Goal: Information Seeking & Learning: Find specific fact

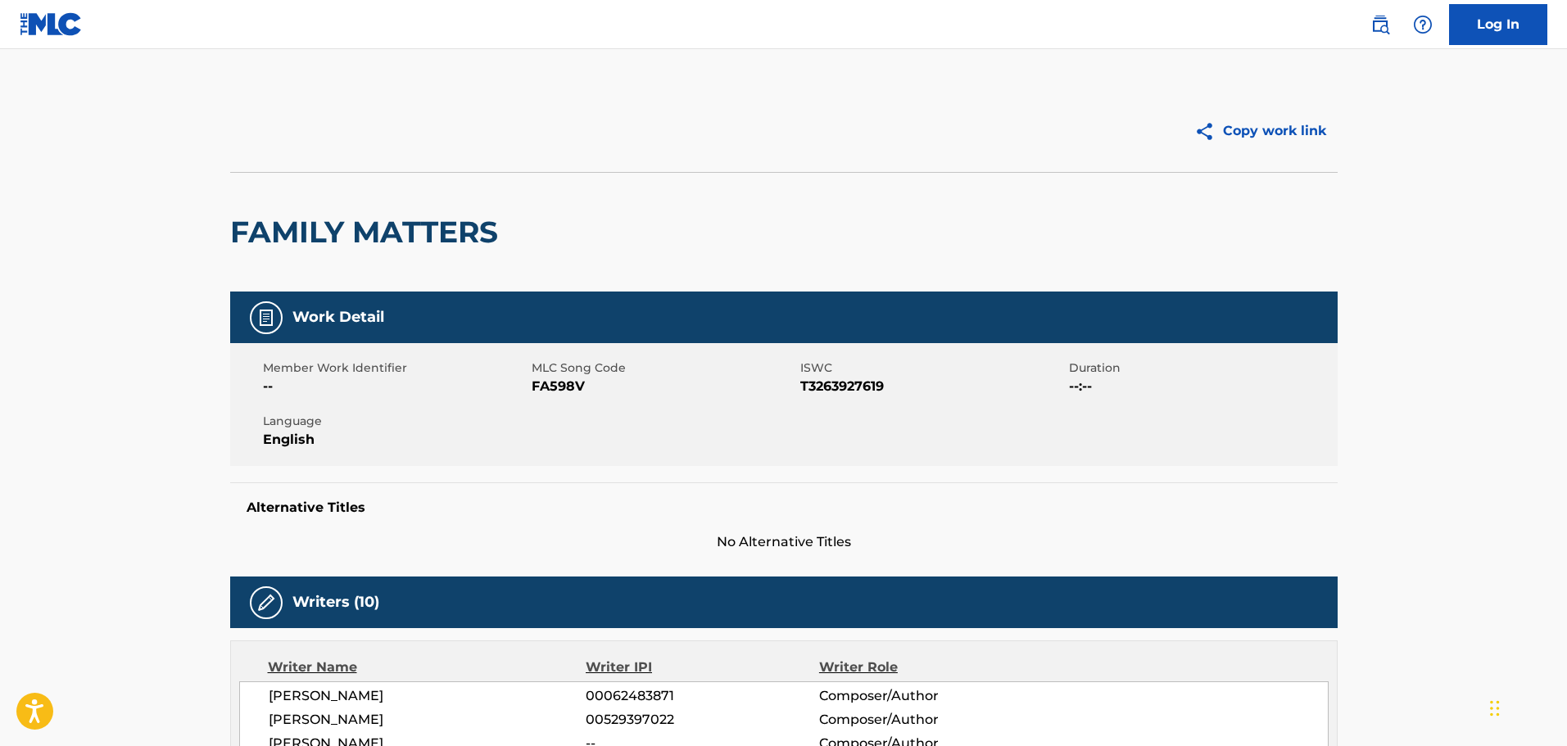
click at [1371, 21] on img at bounding box center [1380, 25] width 20 height 20
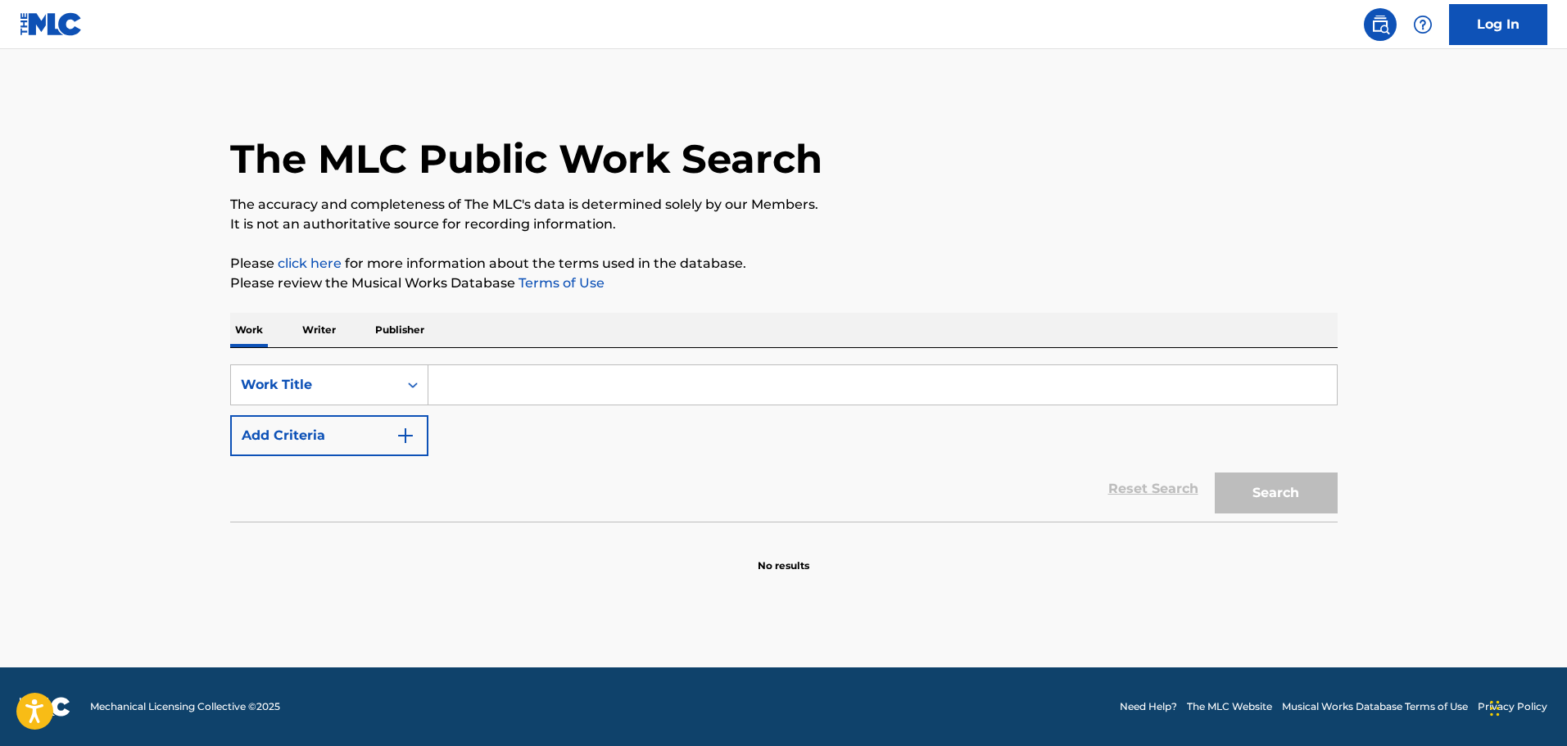
click at [561, 408] on div "SearchWithCriteria27bf5a53-9bbb-4eb7-adc9-55b5dc094874 Work Title Add Criteria" at bounding box center [784, 411] width 1108 height 92
click at [573, 400] on input "Search Form" at bounding box center [882, 384] width 908 height 39
paste input "YOU RE THE CREAM IN MY COFFEE"
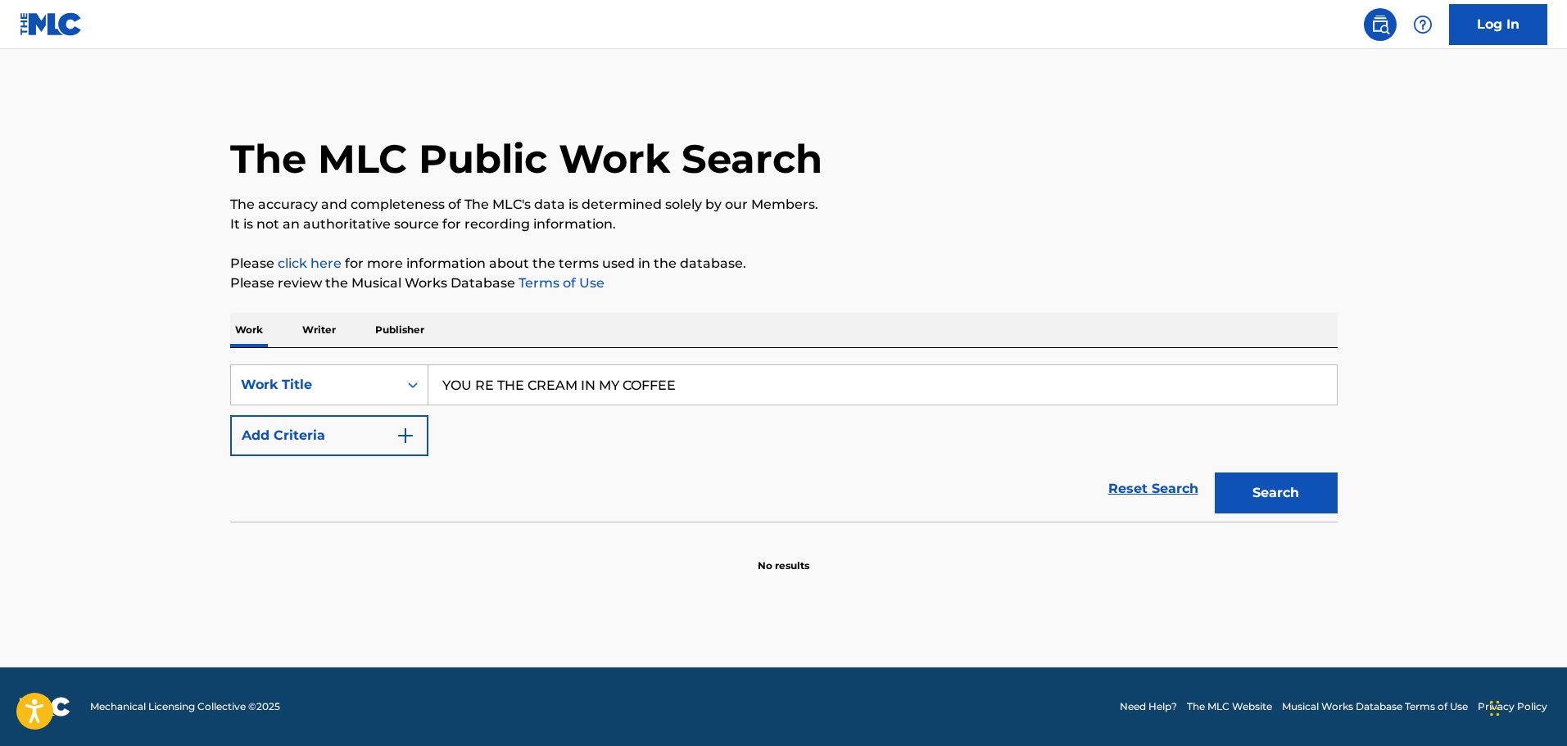
type input "YOU RE THE CREAM IN MY COFFEE"
click at [347, 436] on button "Add Criteria" at bounding box center [329, 435] width 198 height 41
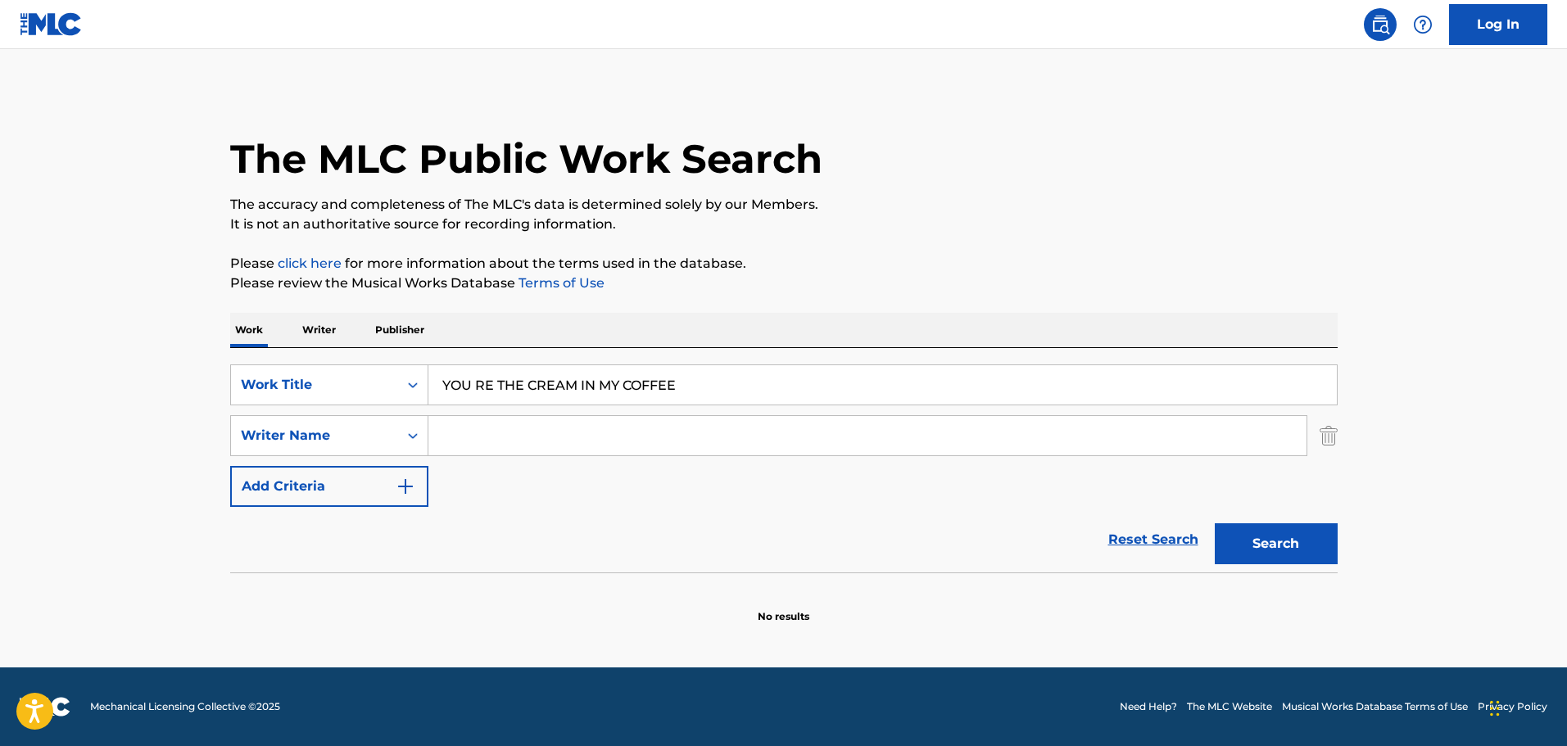
click at [561, 444] on input "Search Form" at bounding box center [867, 435] width 878 height 39
paste input "BROWN"
type input "BROWN"
click at [1307, 538] on button "Search" at bounding box center [1276, 543] width 123 height 41
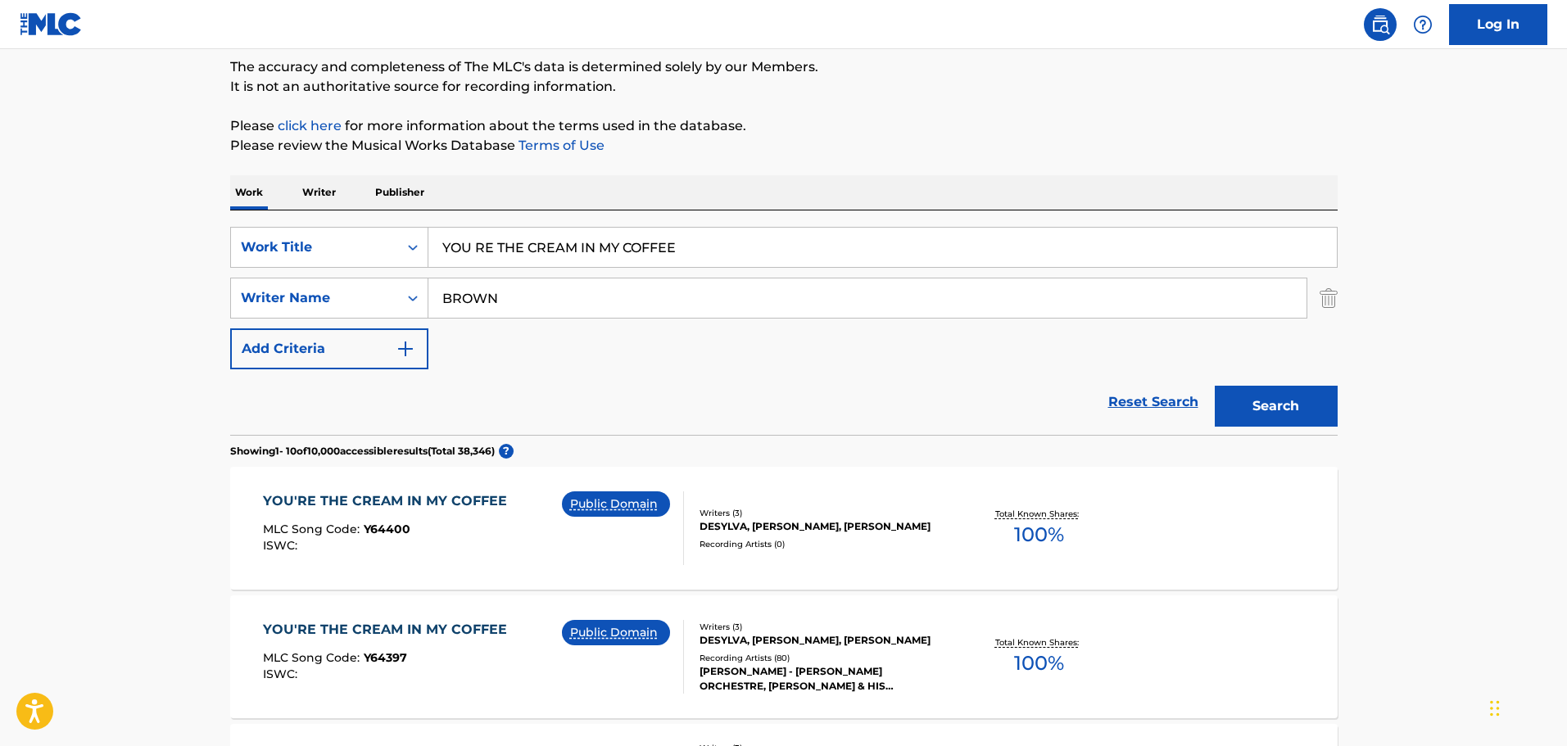
scroll to position [164, 0]
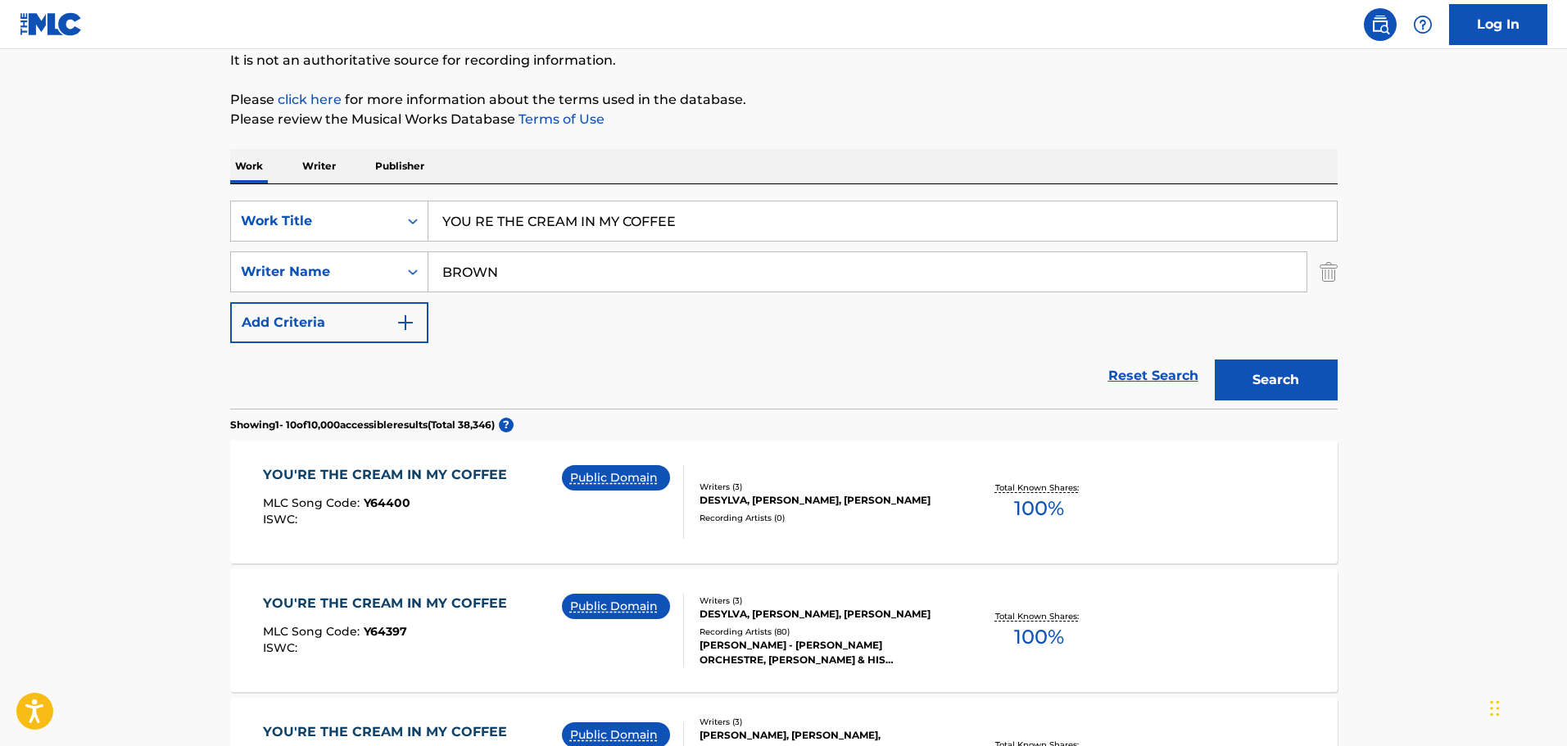
click at [934, 551] on div "YOU'RE THE CREAM IN MY COFFEE MLC Song Code : Y64400 ISWC : Public Domain Write…" at bounding box center [784, 502] width 1108 height 123
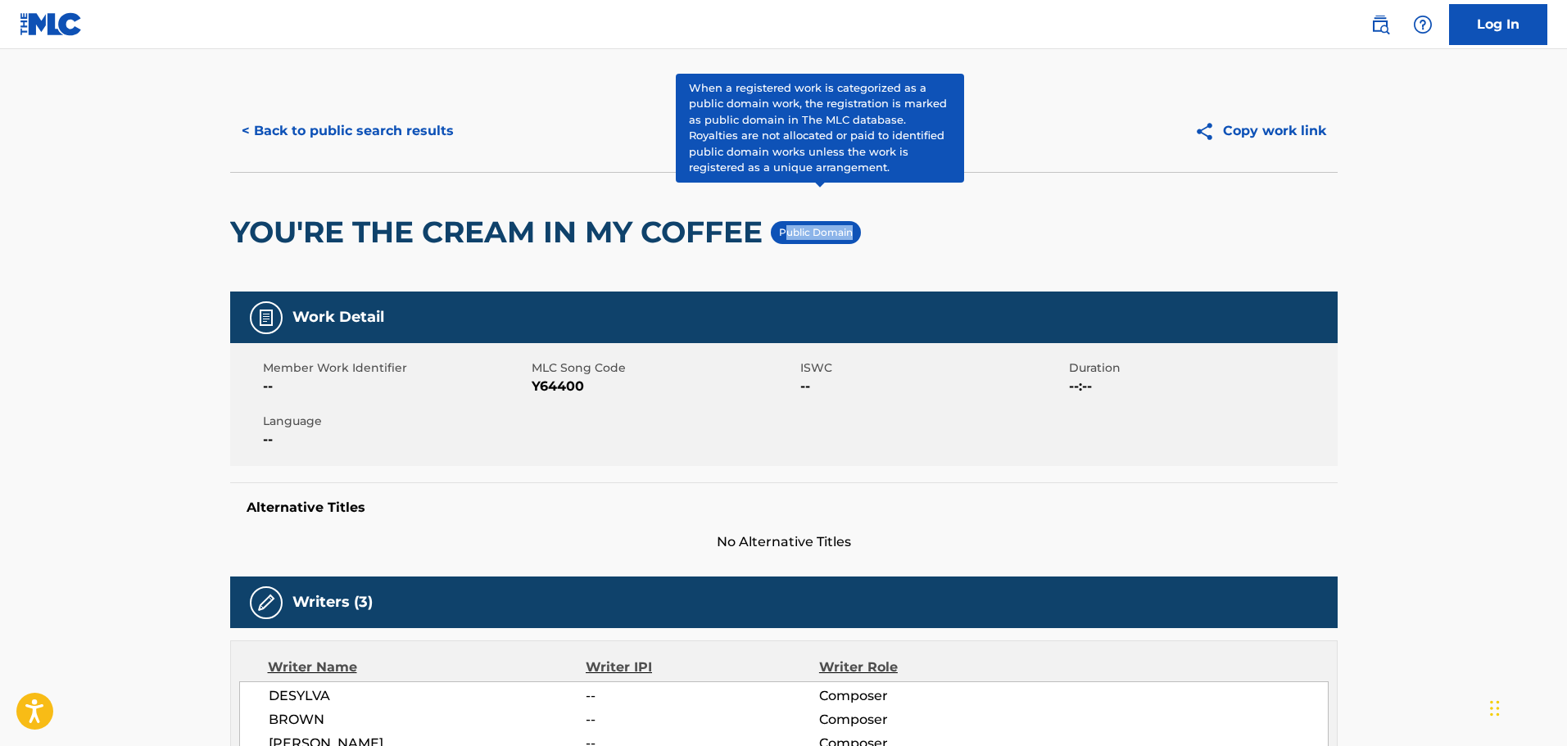
drag, startPoint x: 933, startPoint y: 233, endPoint x: 787, endPoint y: 233, distance: 145.8
click at [787, 233] on div "YOU'RE THE CREAM IN MY COFFEE Public Domain" at bounding box center [784, 232] width 1108 height 120
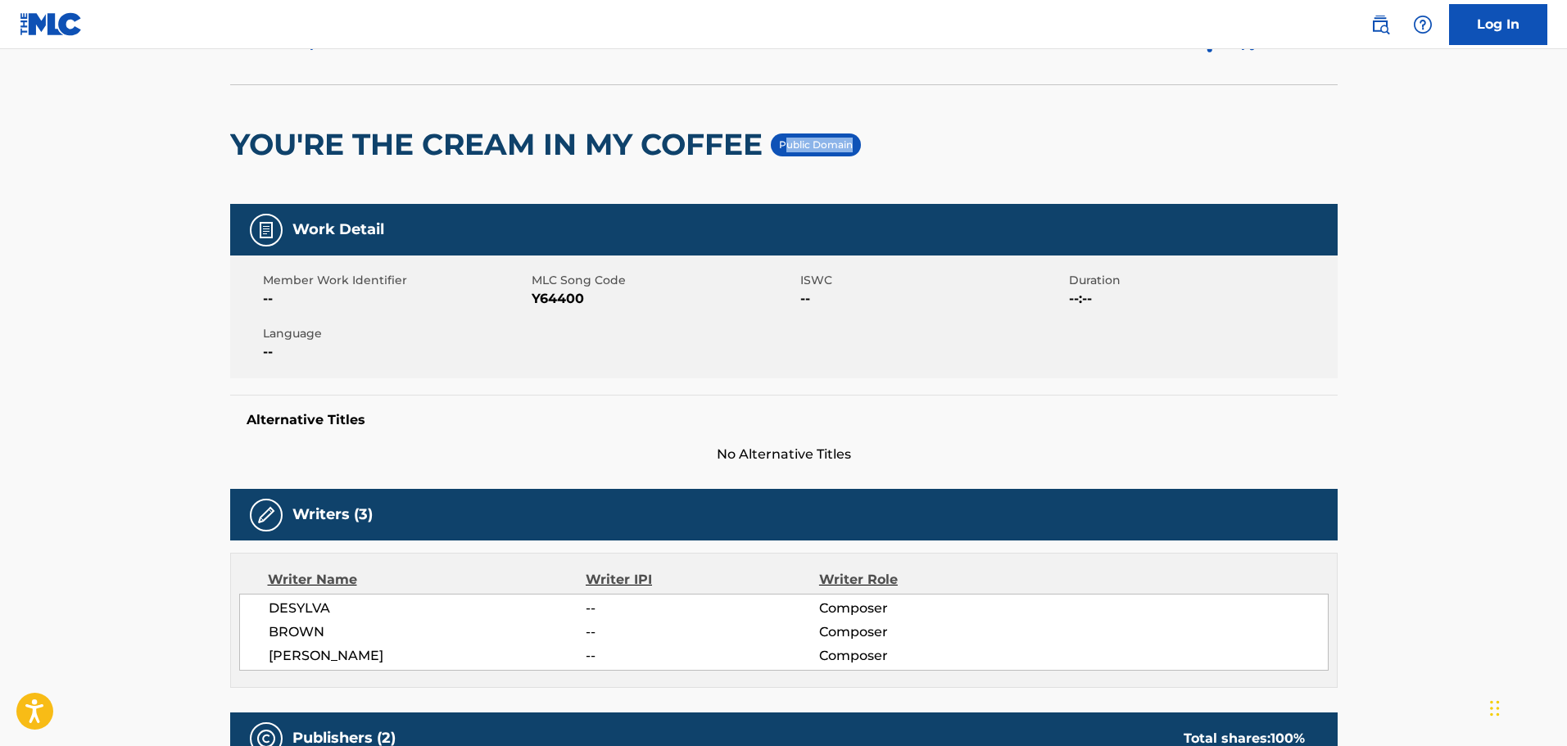
scroll to position [61, 0]
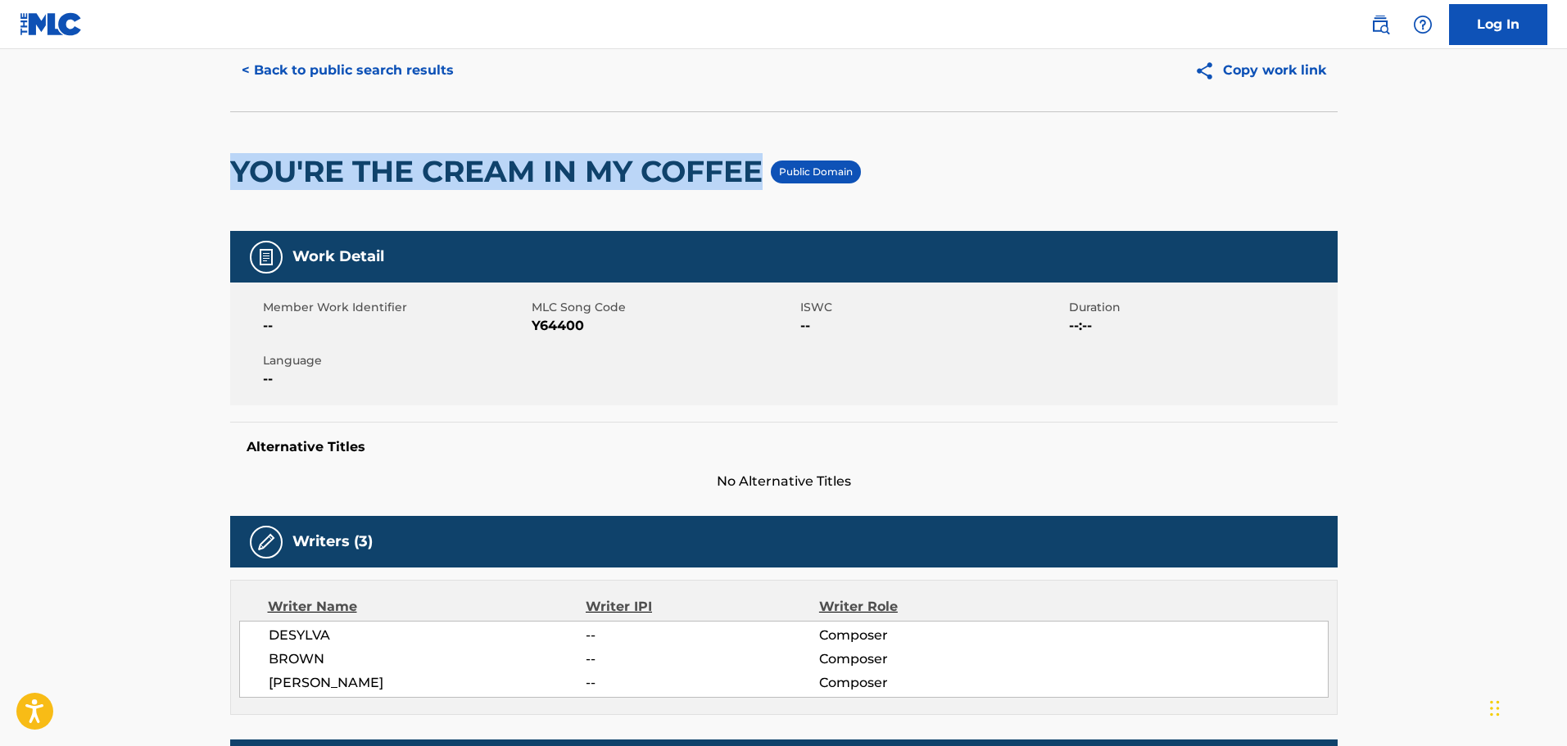
drag, startPoint x: 768, startPoint y: 166, endPoint x: 302, endPoint y: 151, distance: 465.6
click at [103, 155] on main "< Back to public search results Copy work link YOU'RE THE CREAM IN MY COFFEE Pu…" at bounding box center [783, 598] width 1567 height 1218
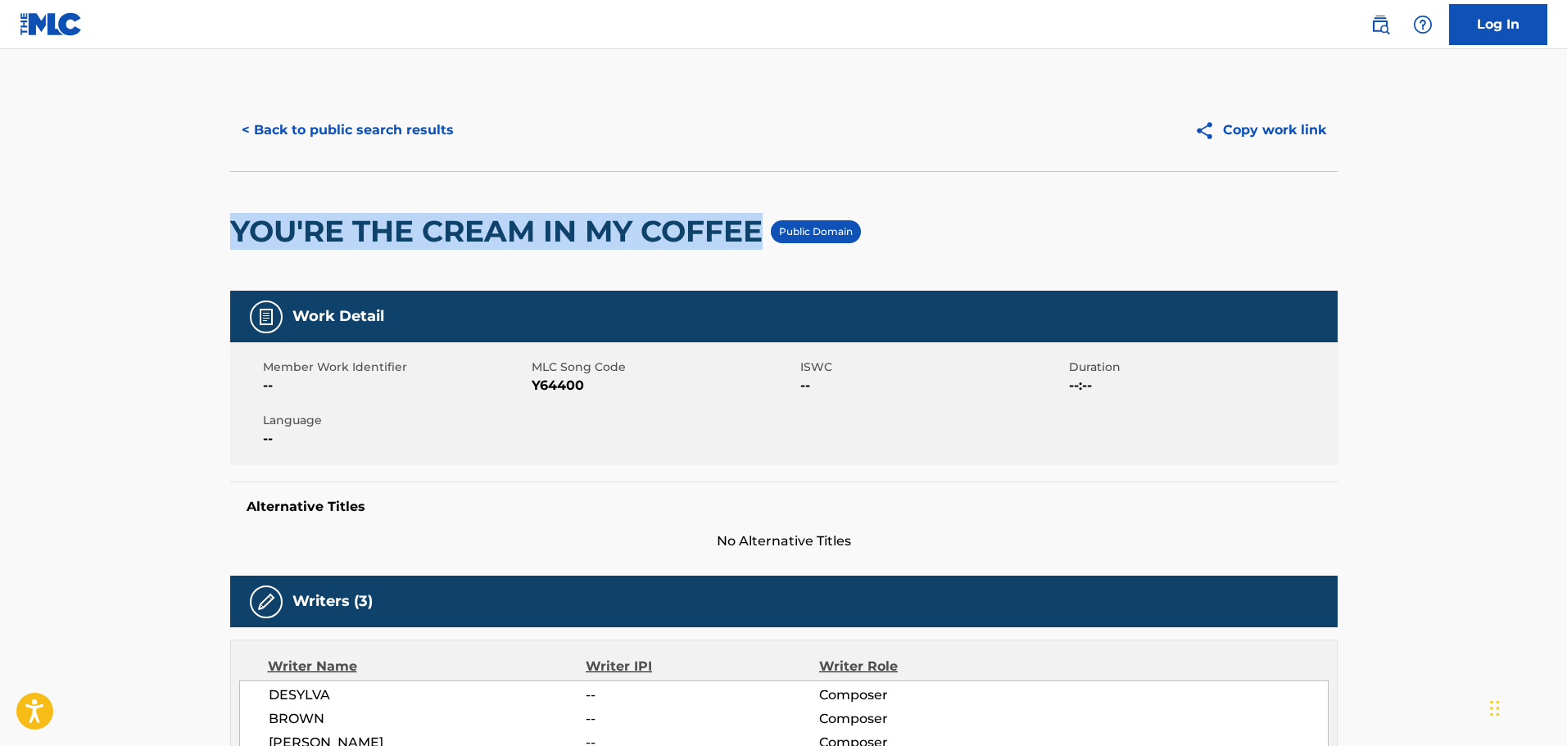
scroll to position [0, 0]
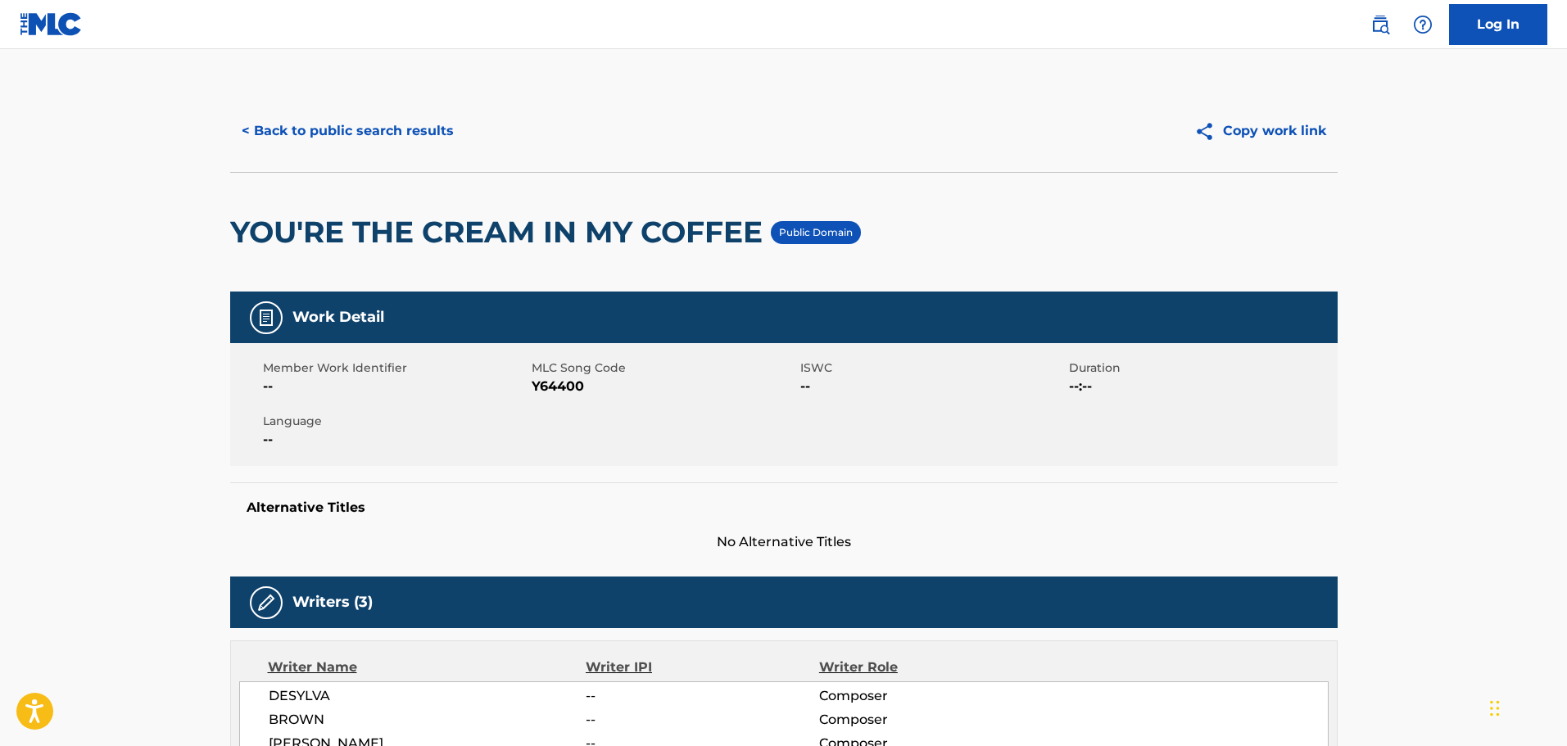
click at [948, 217] on div "YOU'RE THE CREAM IN MY COFFEE Public Domain" at bounding box center [784, 232] width 1108 height 120
